Goal: Book appointment/travel/reservation

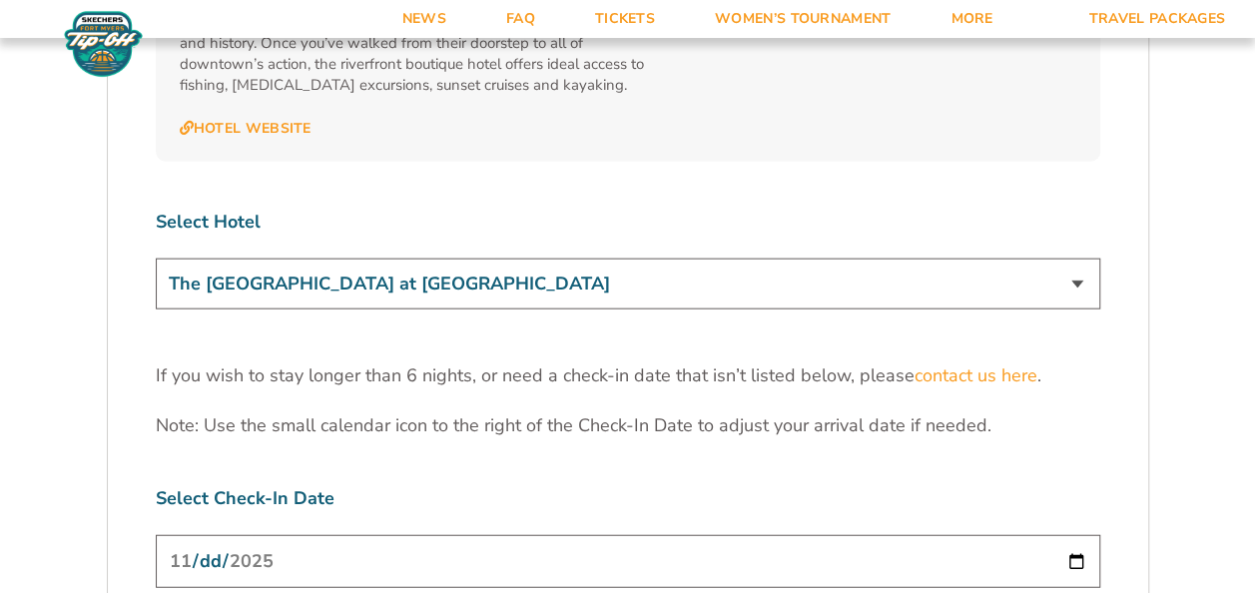
scroll to position [5992, 0]
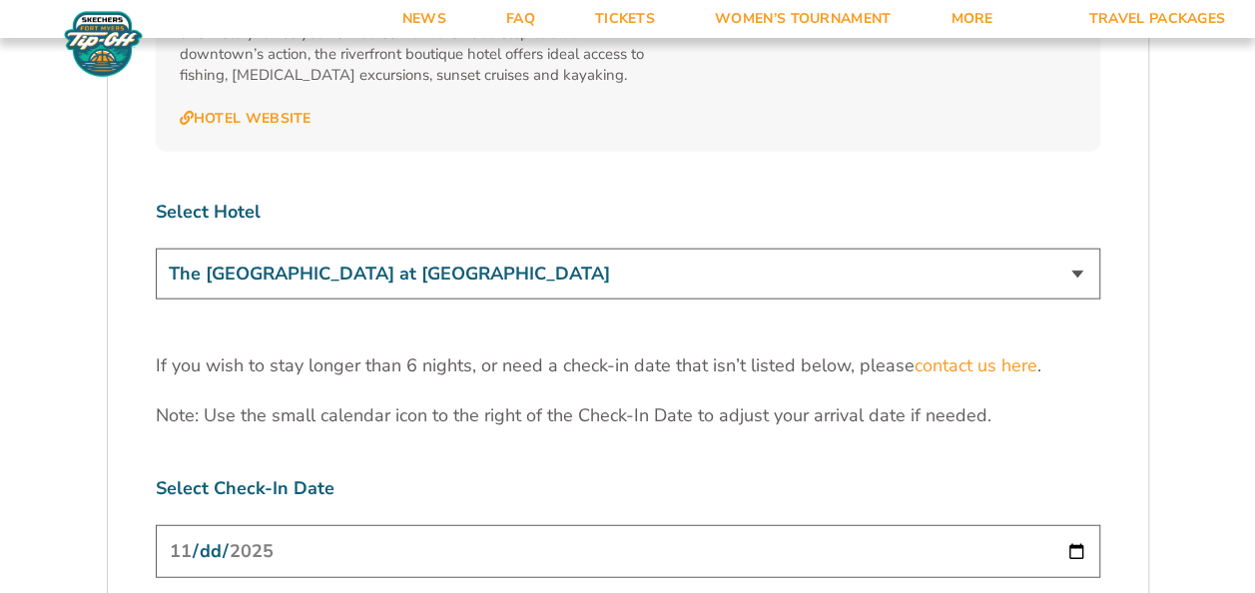
click at [1078, 525] on input "[DATE]" at bounding box center [628, 551] width 945 height 53
type input "[DATE]"
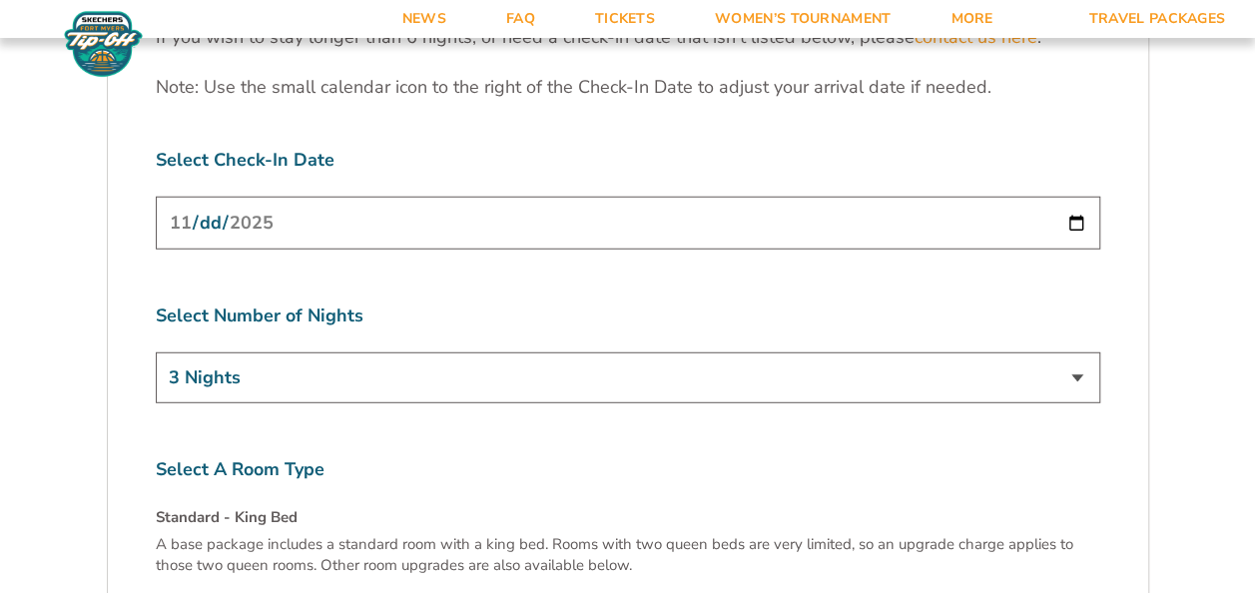
scroll to position [6380, 0]
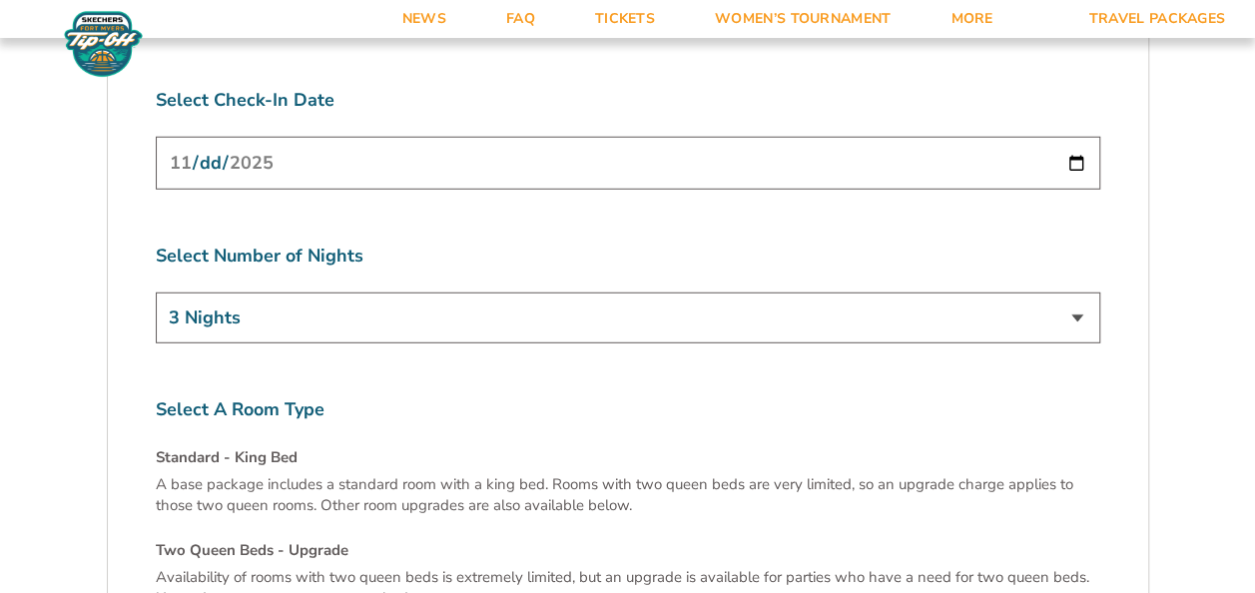
click at [1081, 293] on select "3 Nights 4 Nights 5 Nights 6 Nights" at bounding box center [628, 318] width 945 height 51
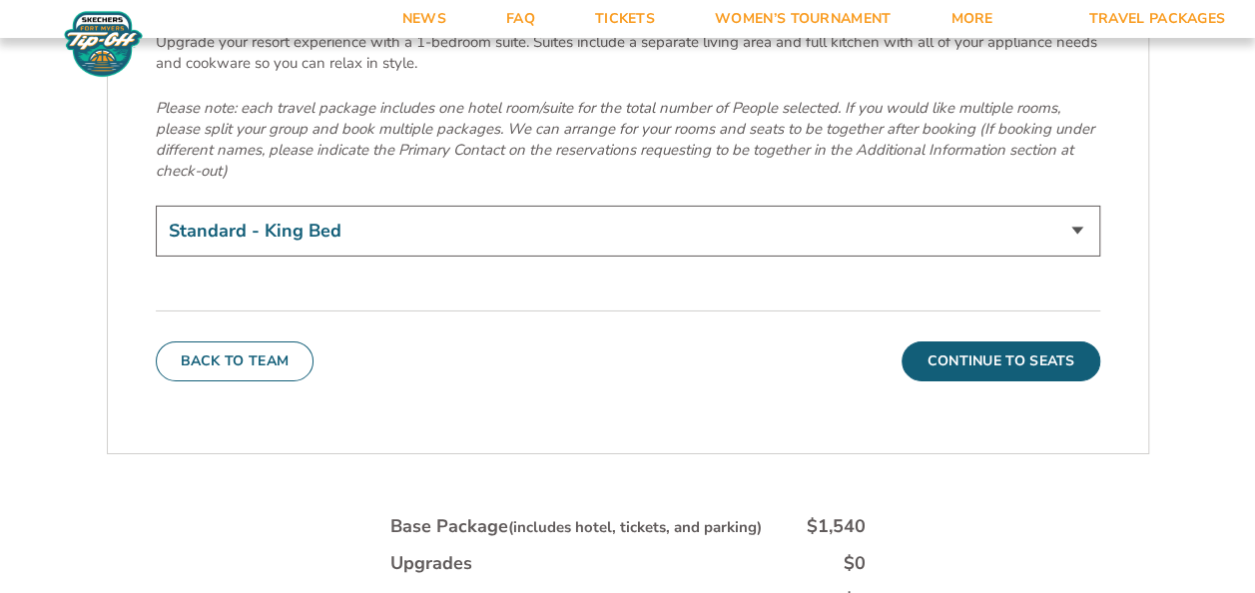
scroll to position [7028, 0]
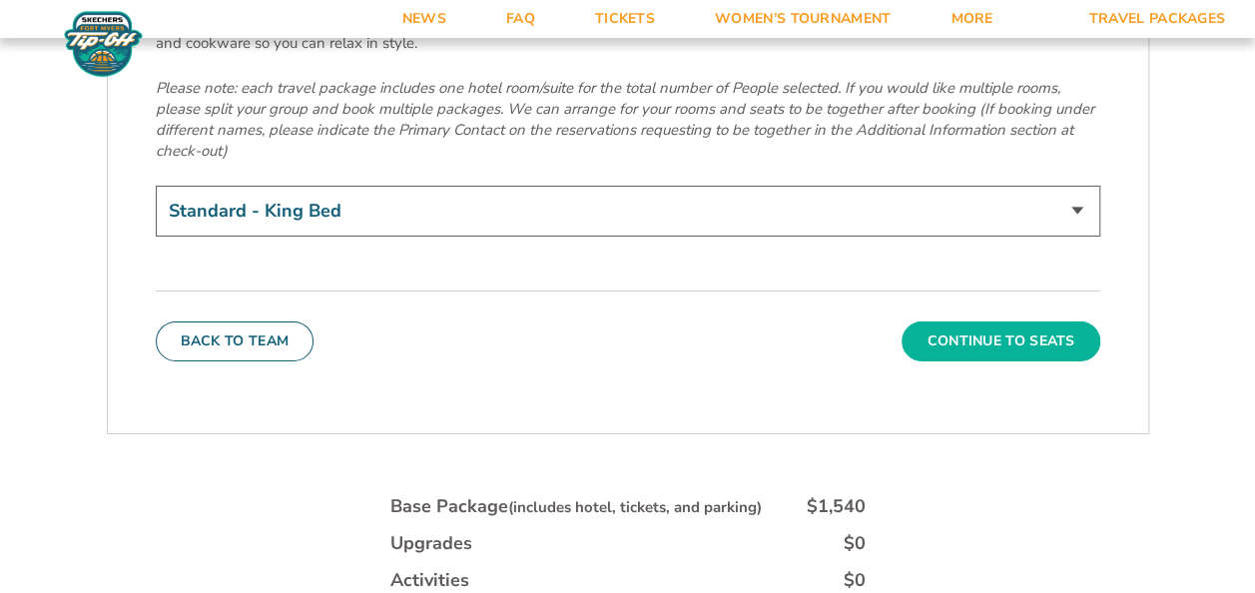
click at [979, 322] on button "Continue To Seats" at bounding box center [1001, 342] width 198 height 40
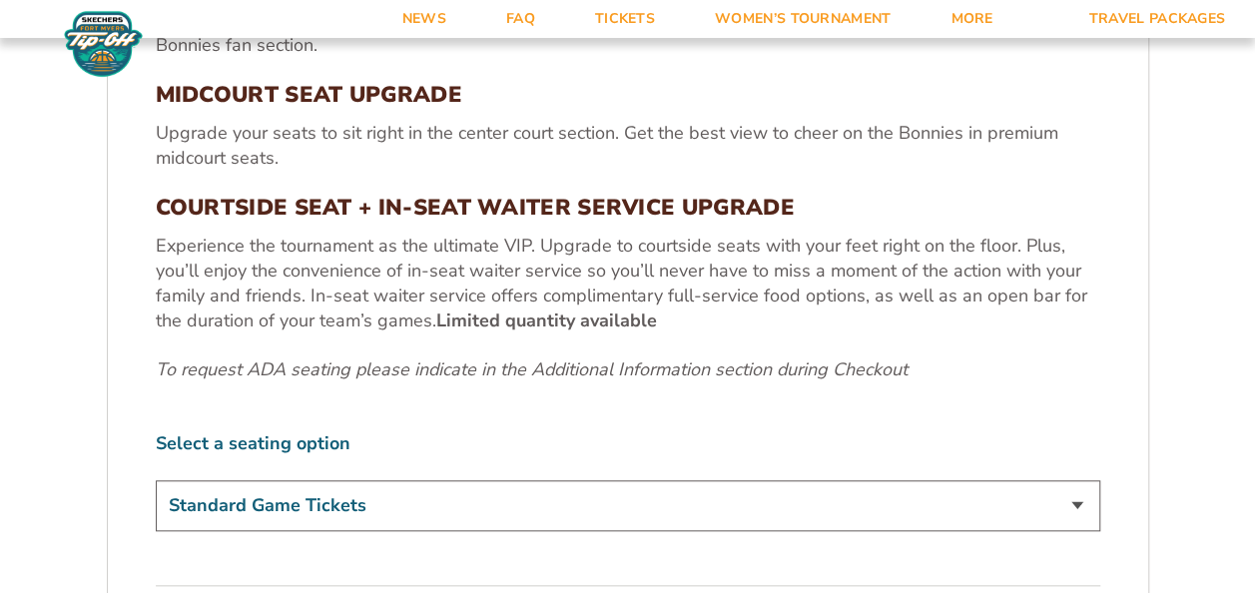
scroll to position [916, 0]
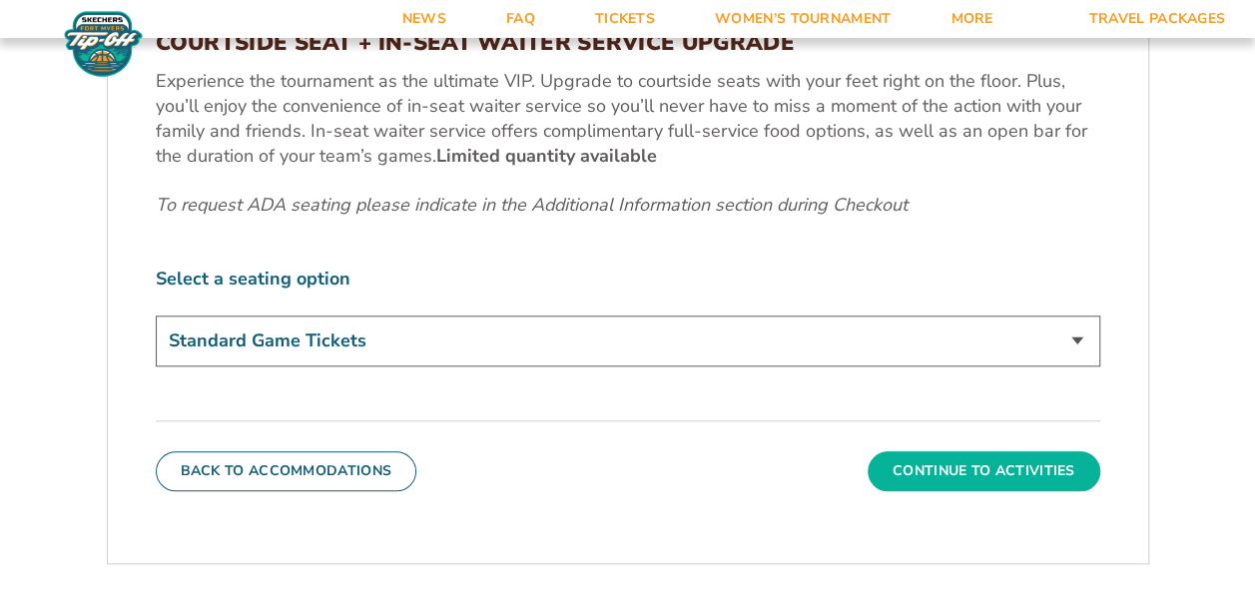
click at [1007, 477] on button "Continue To Activities" at bounding box center [984, 471] width 233 height 40
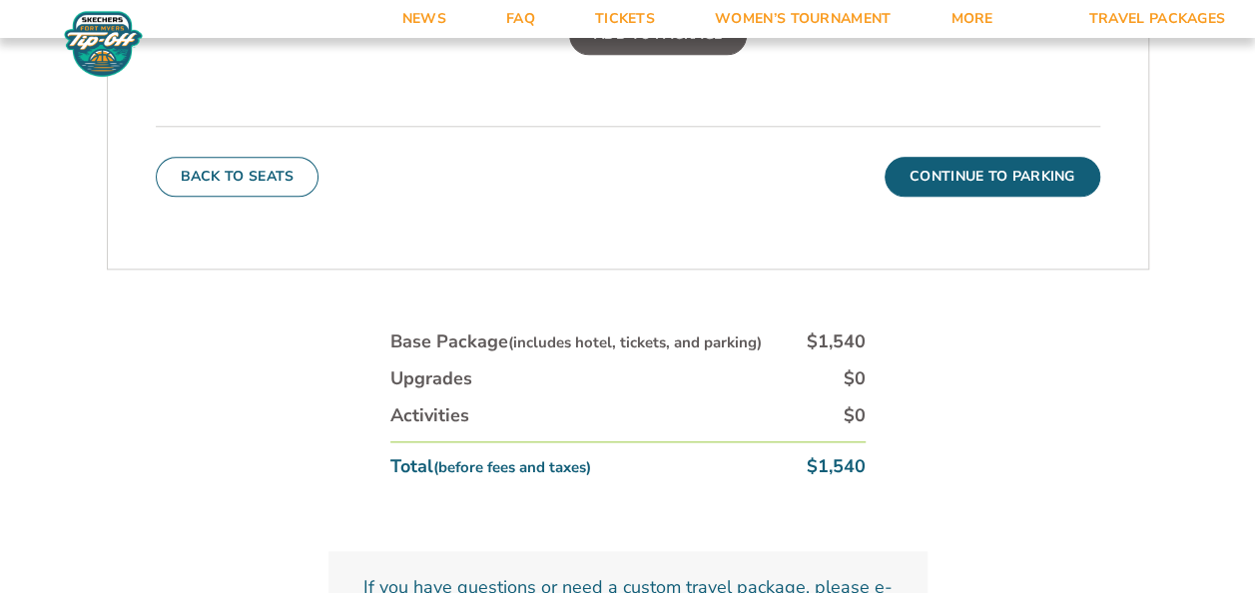
scroll to position [955, 0]
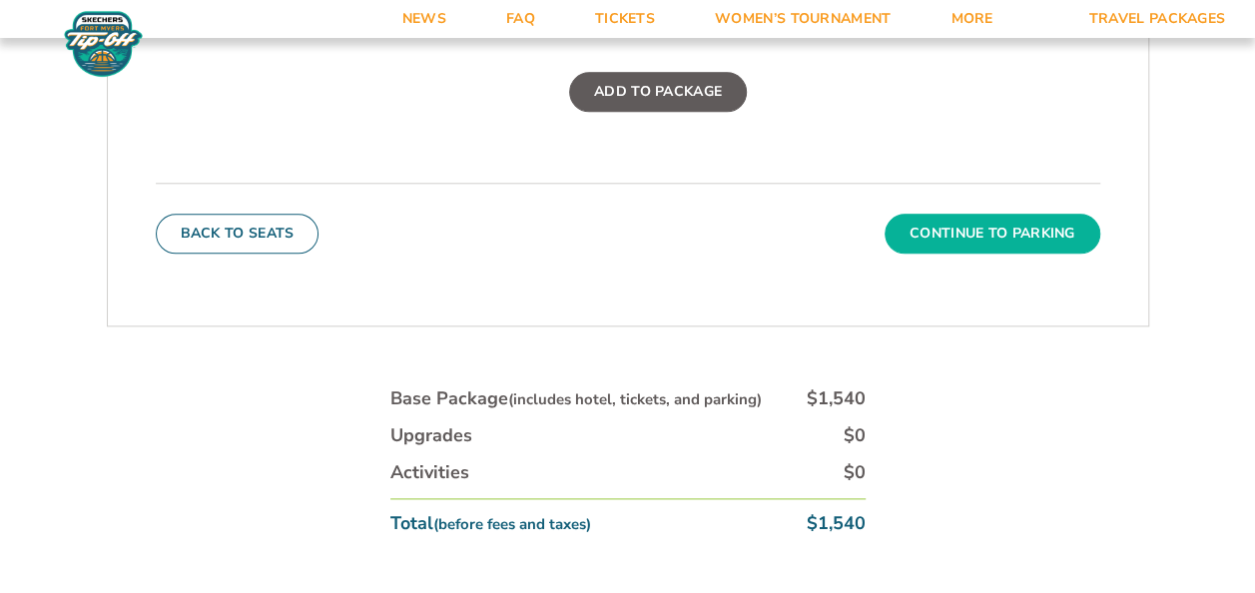
click at [1017, 234] on button "Continue To Parking" at bounding box center [993, 234] width 216 height 40
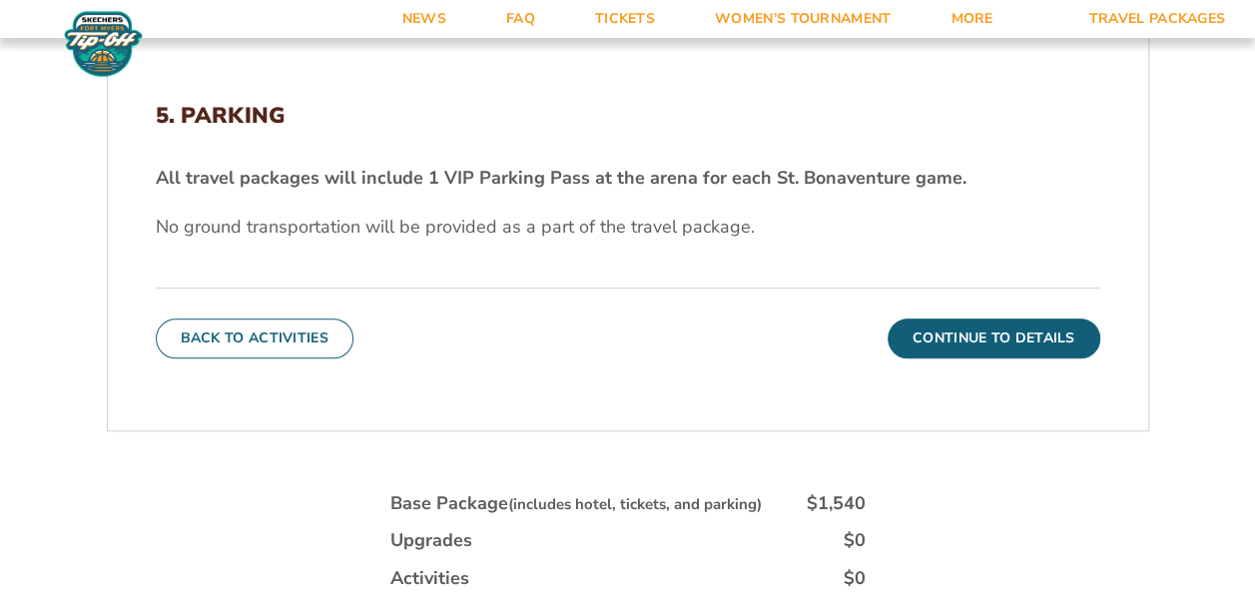
scroll to position [562, 0]
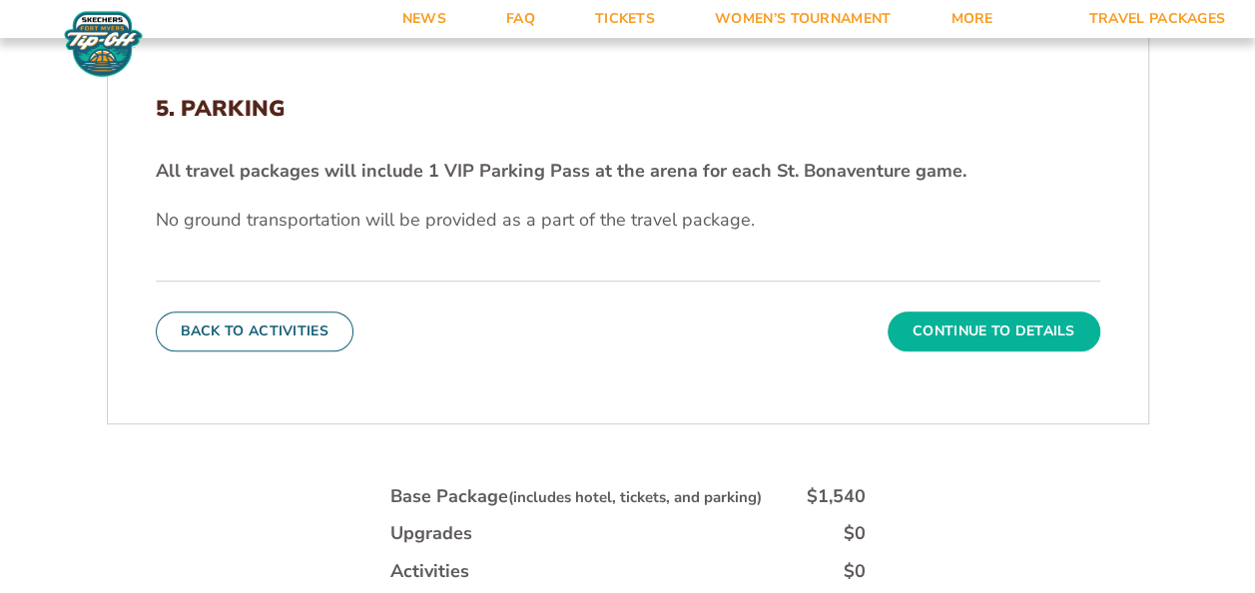
click at [991, 330] on button "Continue To Details" at bounding box center [994, 332] width 213 height 40
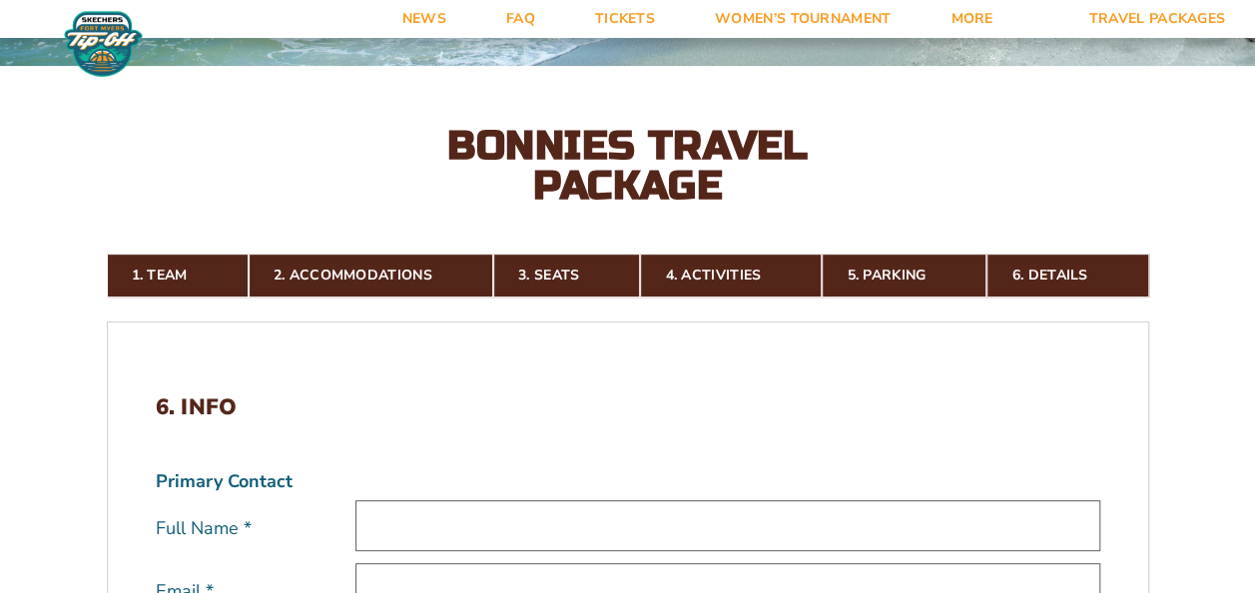
scroll to position [261, 0]
